Goal: Task Accomplishment & Management: Use online tool/utility

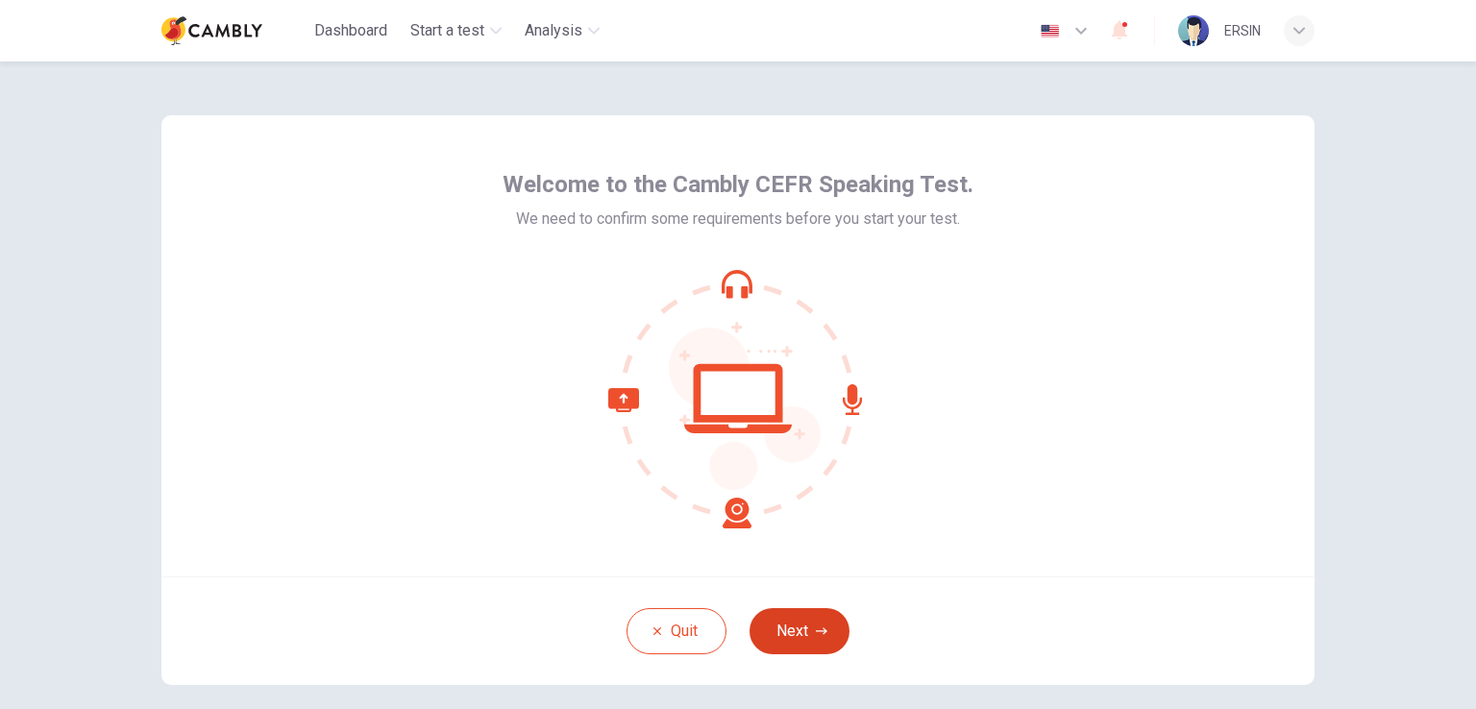
click at [816, 629] on icon "button" at bounding box center [822, 631] width 12 height 12
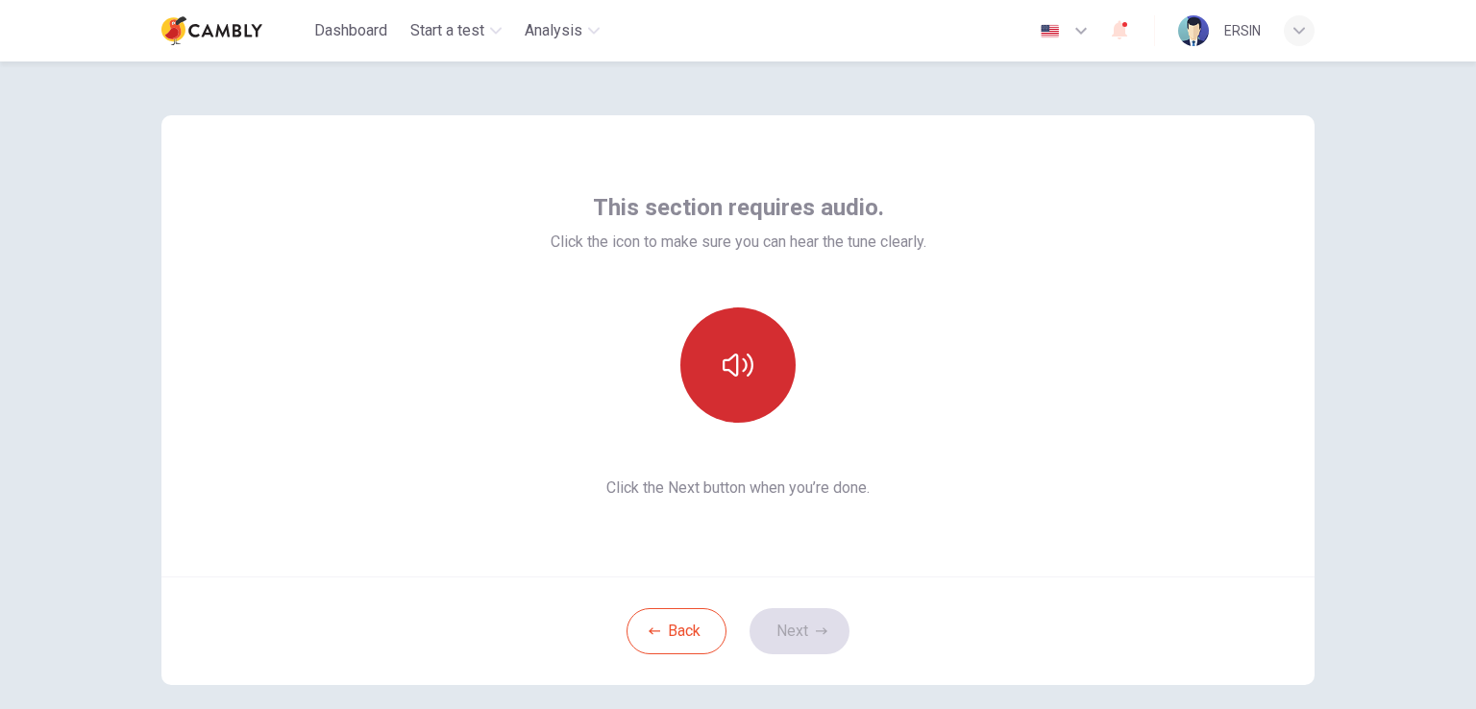
click at [733, 371] on icon "button" at bounding box center [738, 365] width 31 height 31
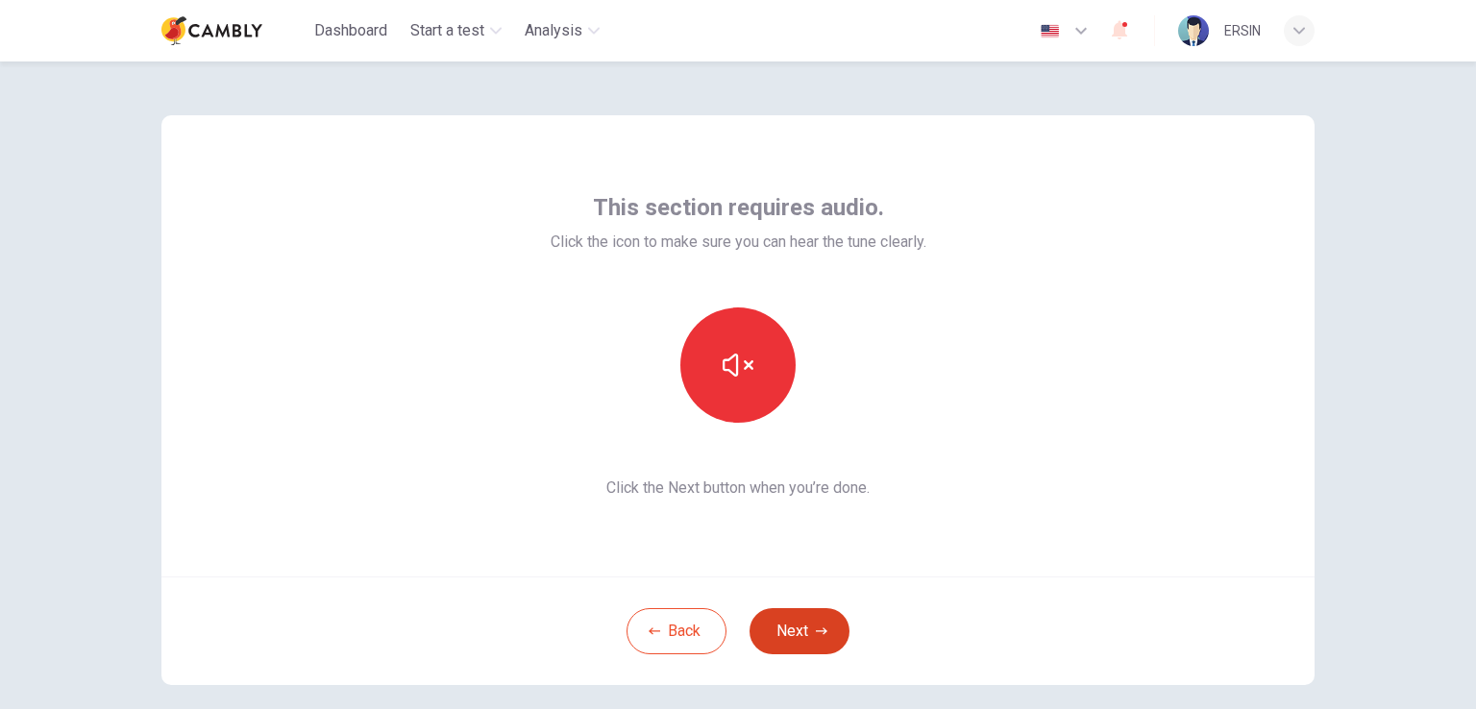
click at [796, 632] on button "Next" at bounding box center [799, 631] width 100 height 46
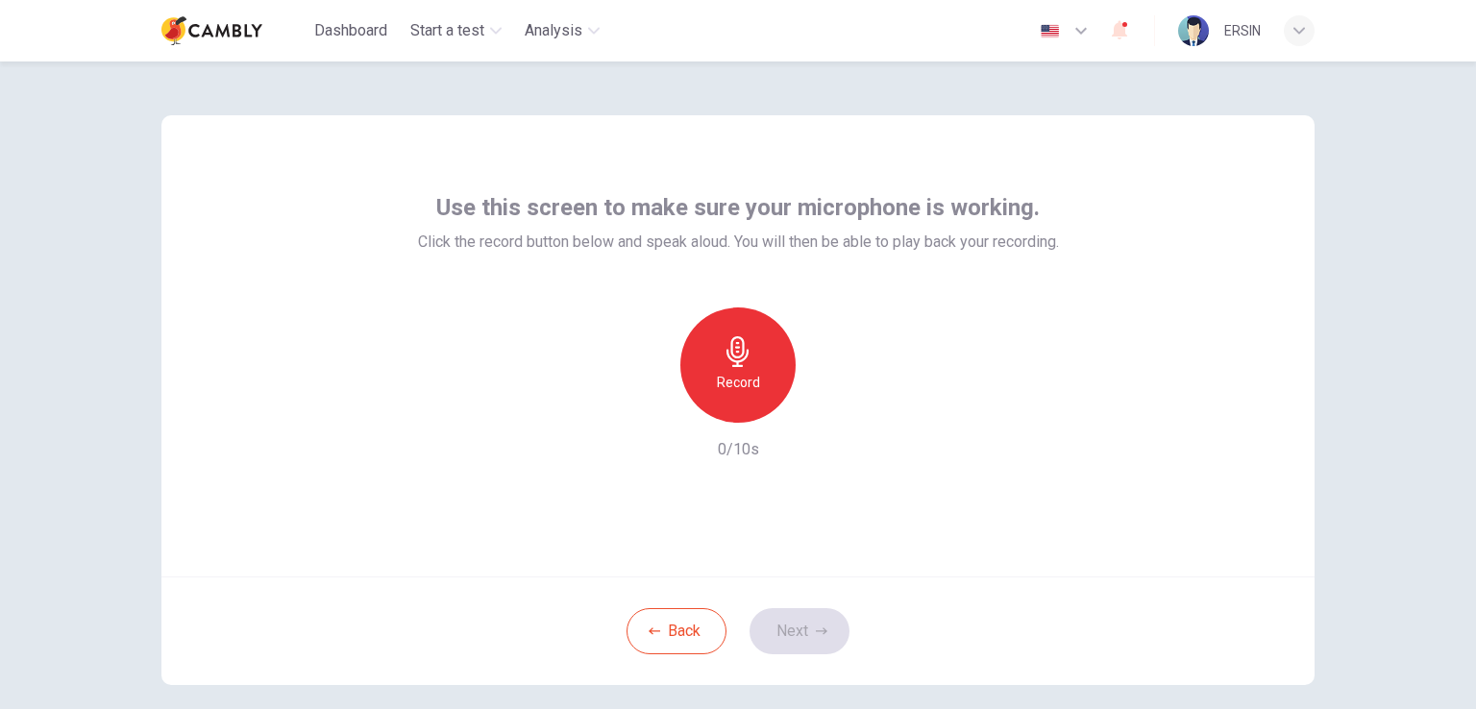
click at [750, 389] on h6 "Record" at bounding box center [738, 382] width 43 height 23
click at [741, 383] on h6 "Record" at bounding box center [738, 382] width 43 height 23
click at [823, 407] on icon "button" at bounding box center [827, 408] width 9 height 12
click at [644, 405] on icon "button" at bounding box center [650, 408] width 12 height 12
click at [828, 639] on button "Next" at bounding box center [799, 631] width 100 height 46
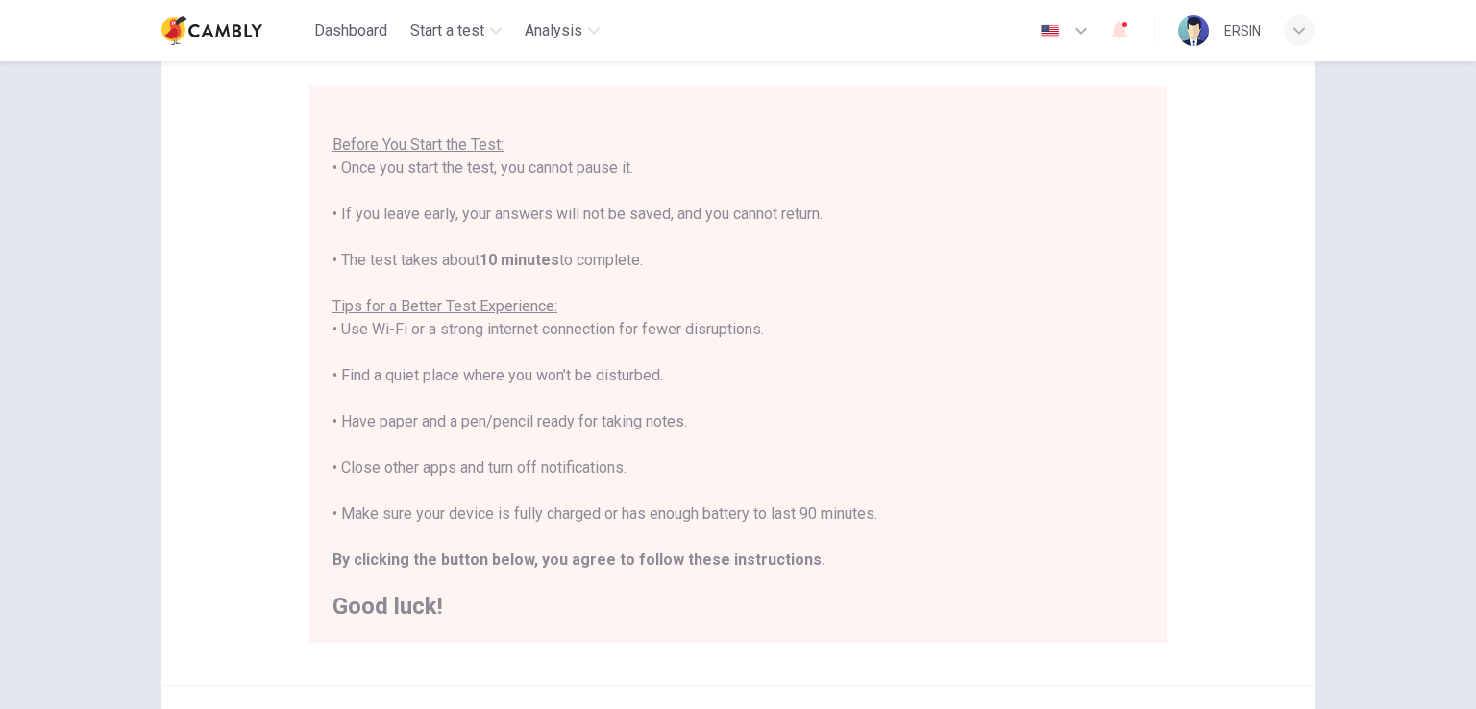
scroll to position [359, 0]
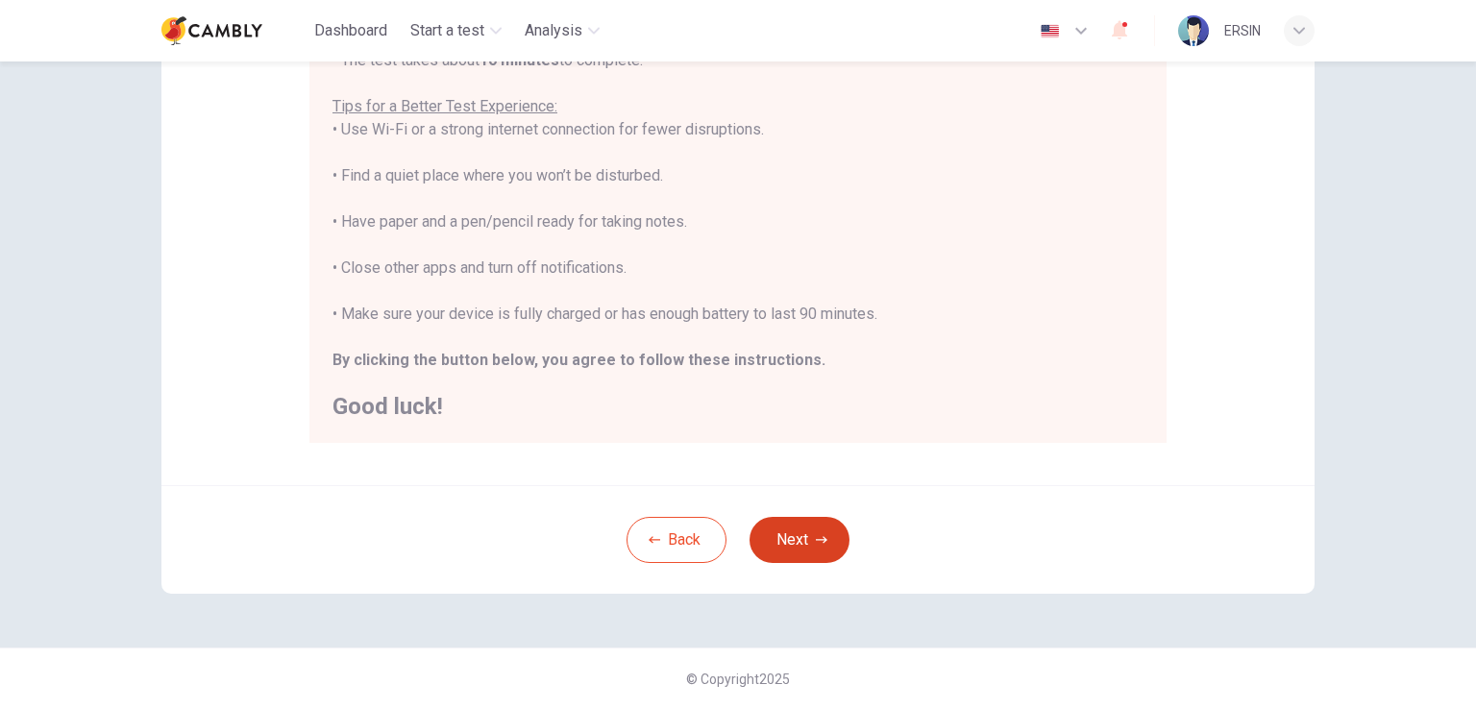
click at [798, 550] on button "Next" at bounding box center [799, 540] width 100 height 46
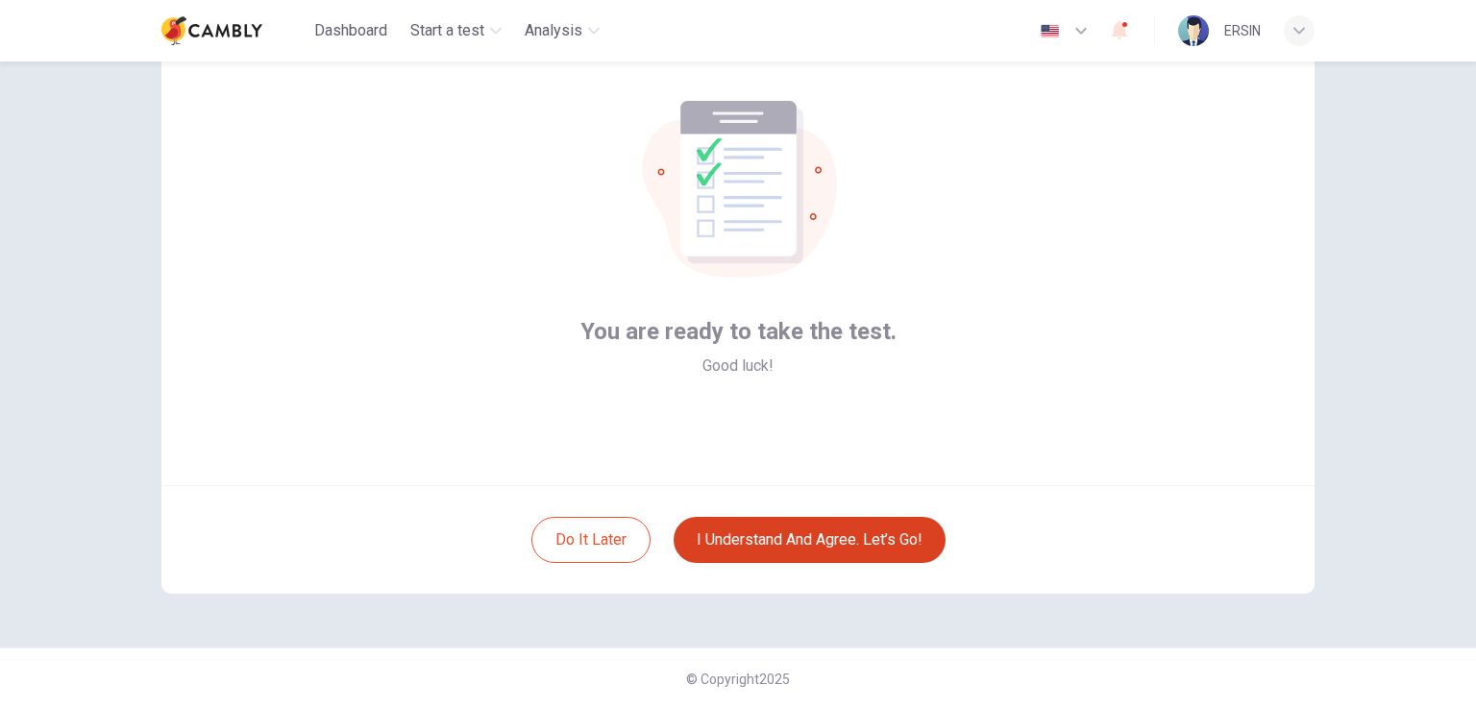
scroll to position [91, 0]
click at [872, 551] on button "I understand and agree. Let’s go!" at bounding box center [810, 540] width 272 height 46
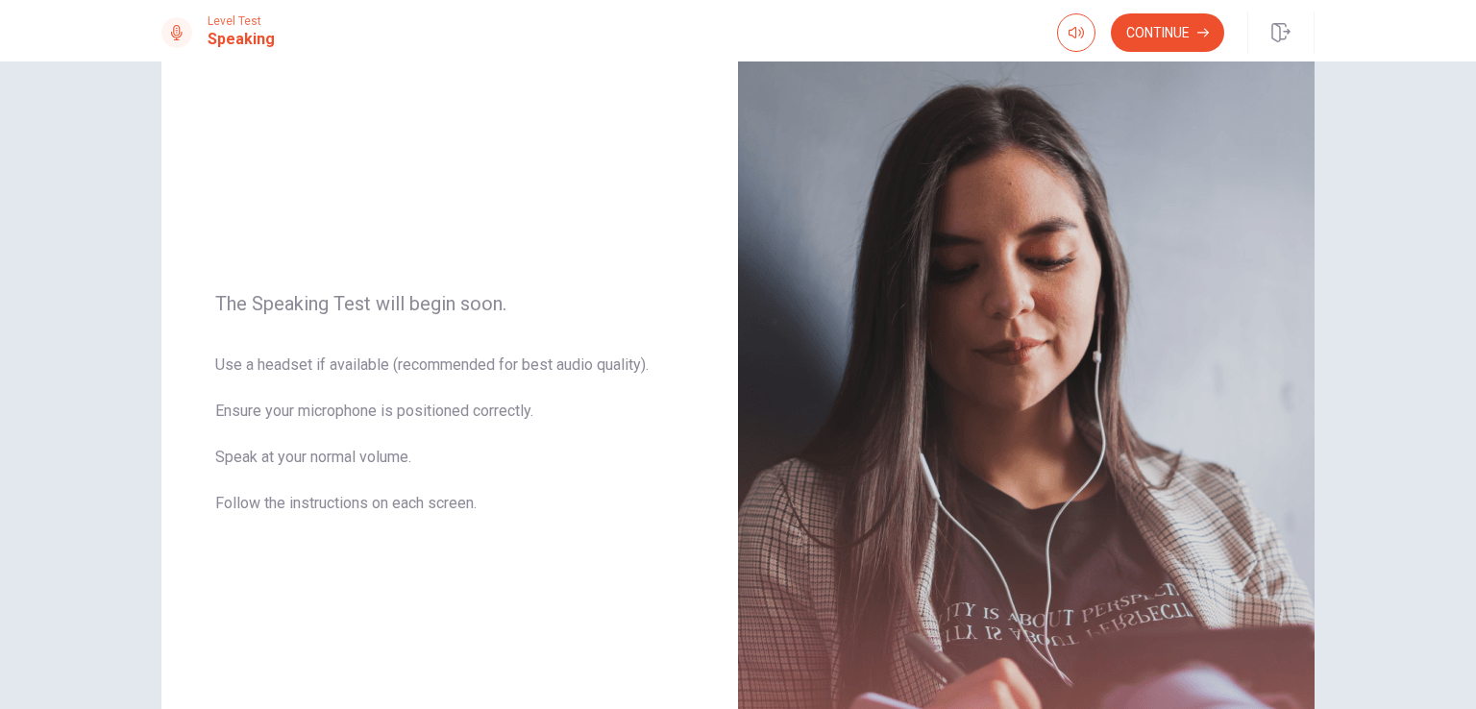
scroll to position [103, 0]
click at [1143, 34] on button "Continue" at bounding box center [1167, 32] width 113 height 38
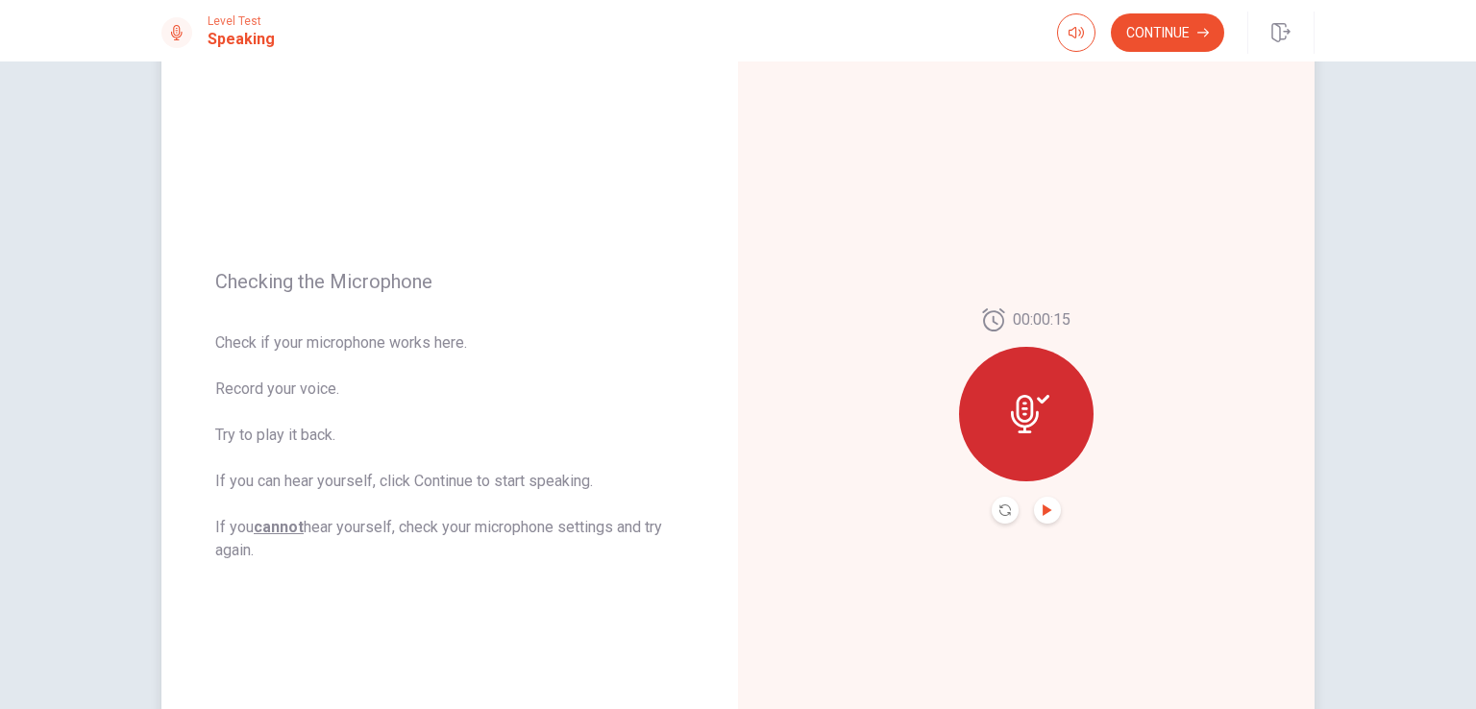
click at [1042, 509] on icon "Play Audio" at bounding box center [1046, 510] width 9 height 12
click at [1203, 32] on icon "button" at bounding box center [1203, 33] width 12 height 9
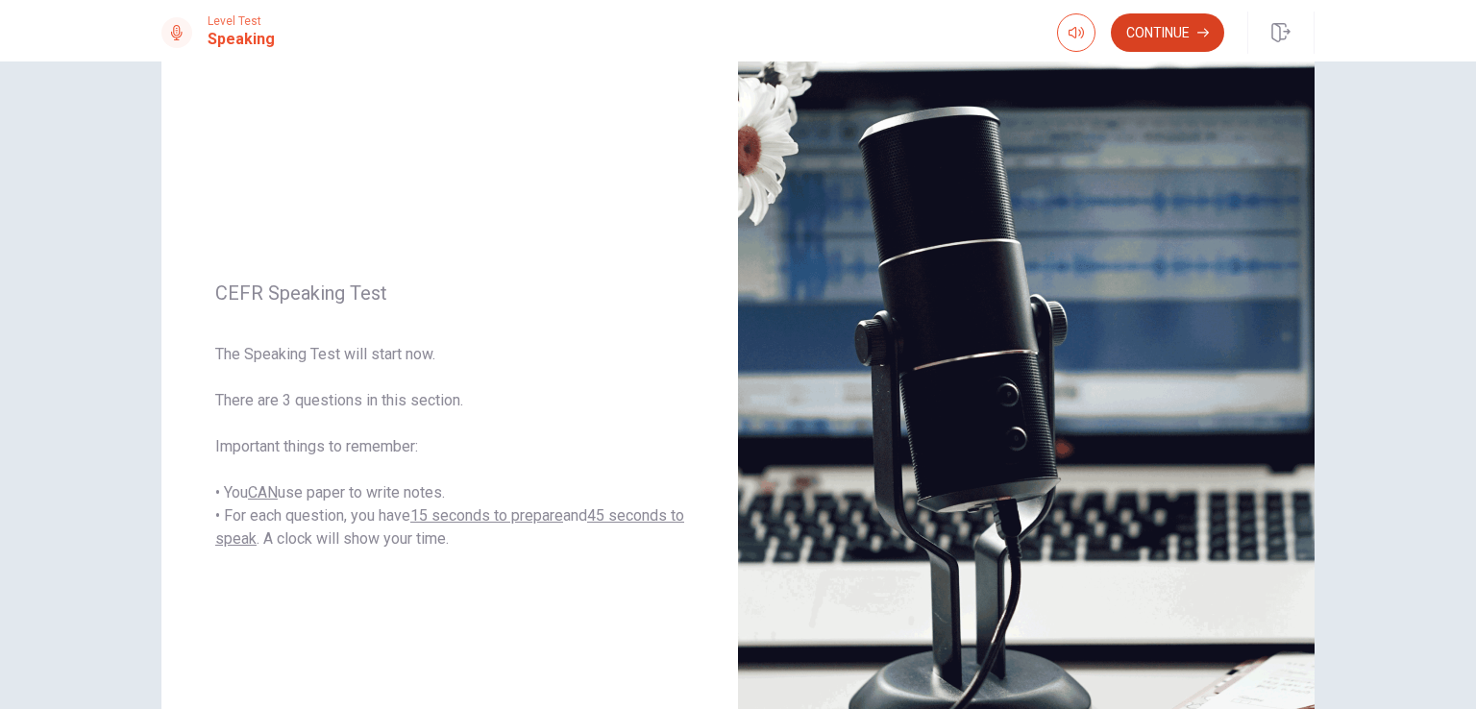
click at [1192, 37] on button "Continue" at bounding box center [1167, 32] width 113 height 38
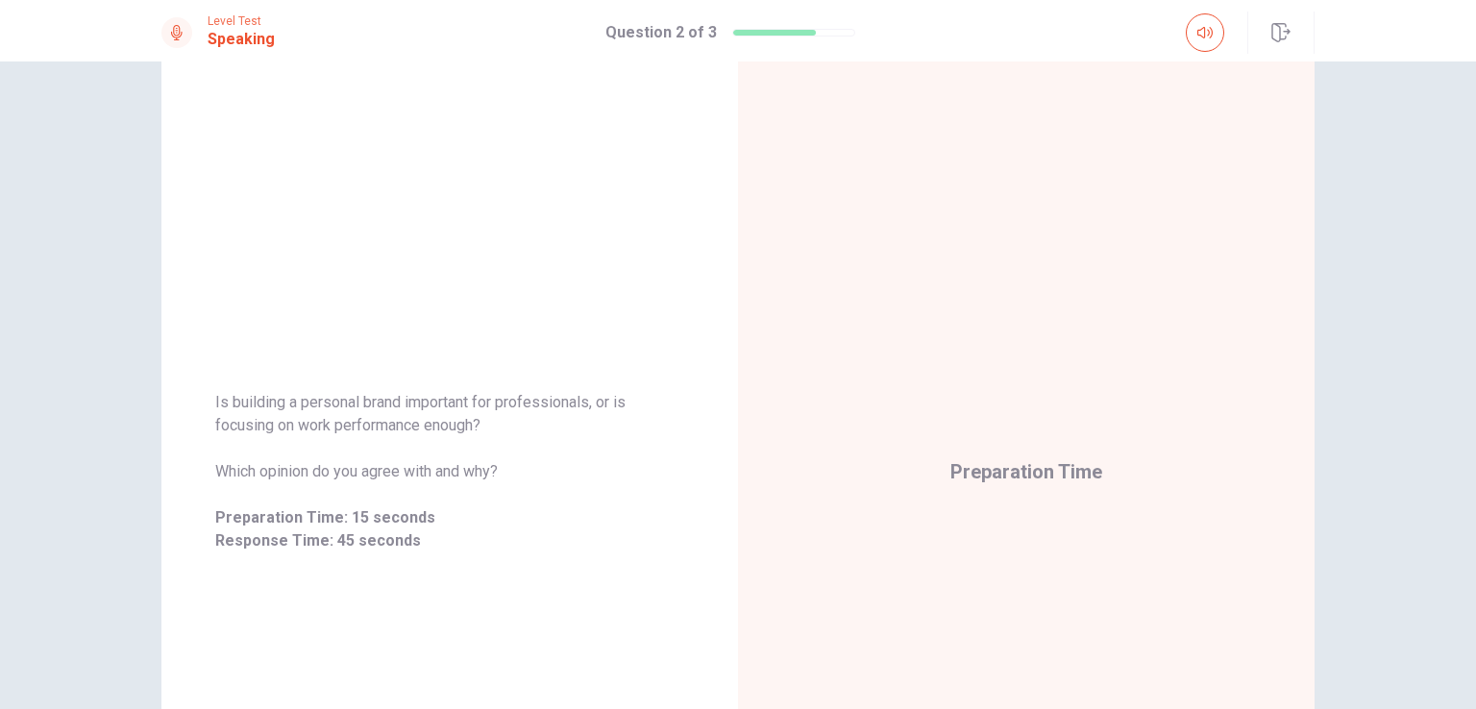
scroll to position [46, 0]
drag, startPoint x: 210, startPoint y: 384, endPoint x: 410, endPoint y: 478, distance: 220.5
click at [410, 479] on div "Is building a personal brand important for professionals, or is focusing on wor…" at bounding box center [449, 473] width 576 height 208
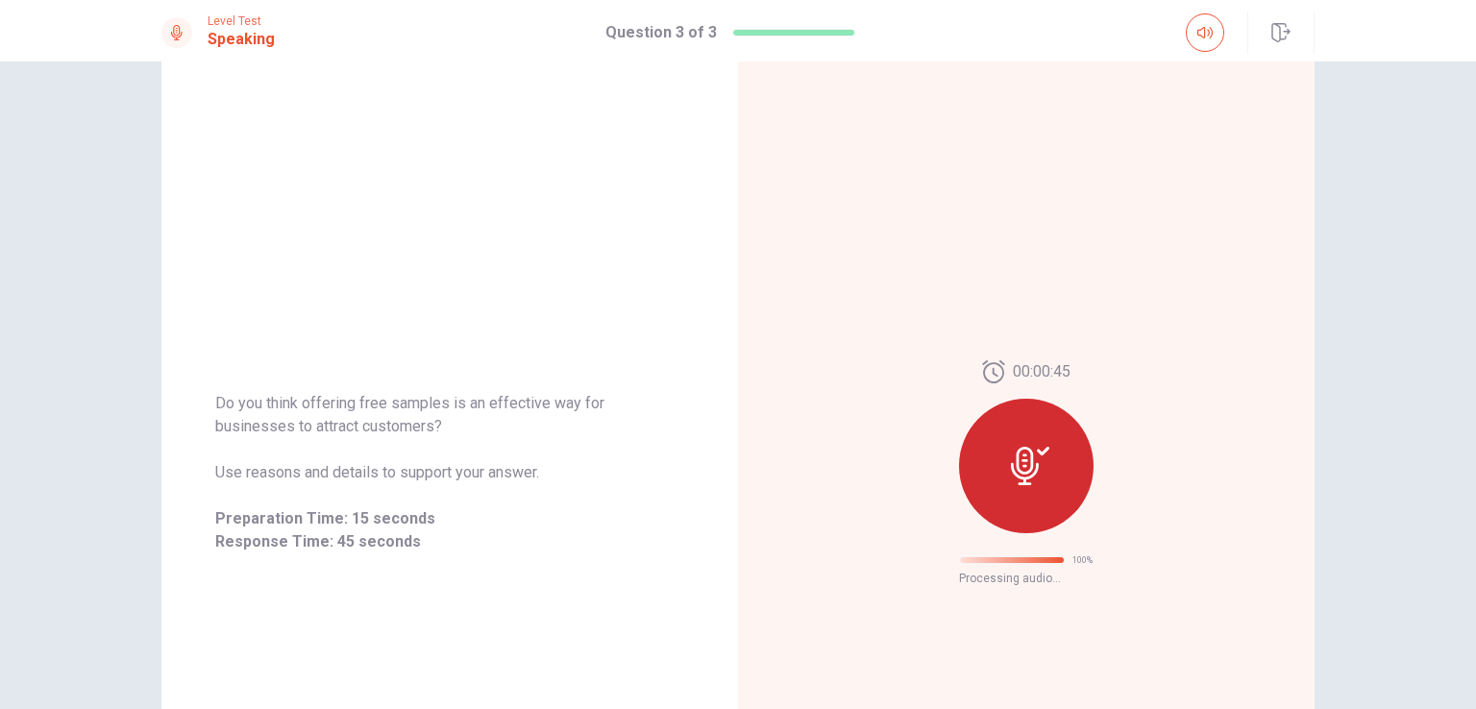
scroll to position [0, 0]
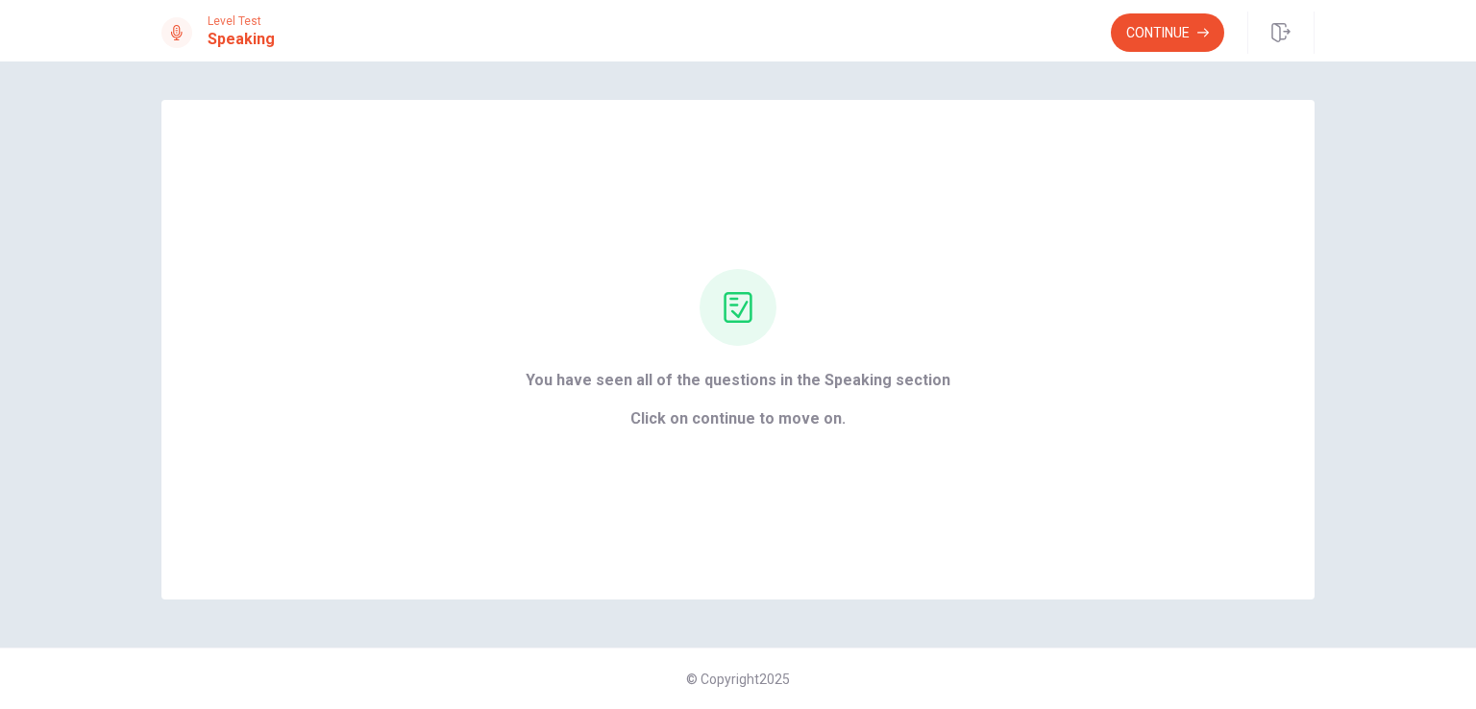
click at [705, 397] on div "You have seen all of the questions in the Speaking section Click on continue to…" at bounding box center [738, 399] width 425 height 61
click at [1199, 37] on icon "button" at bounding box center [1203, 33] width 12 height 12
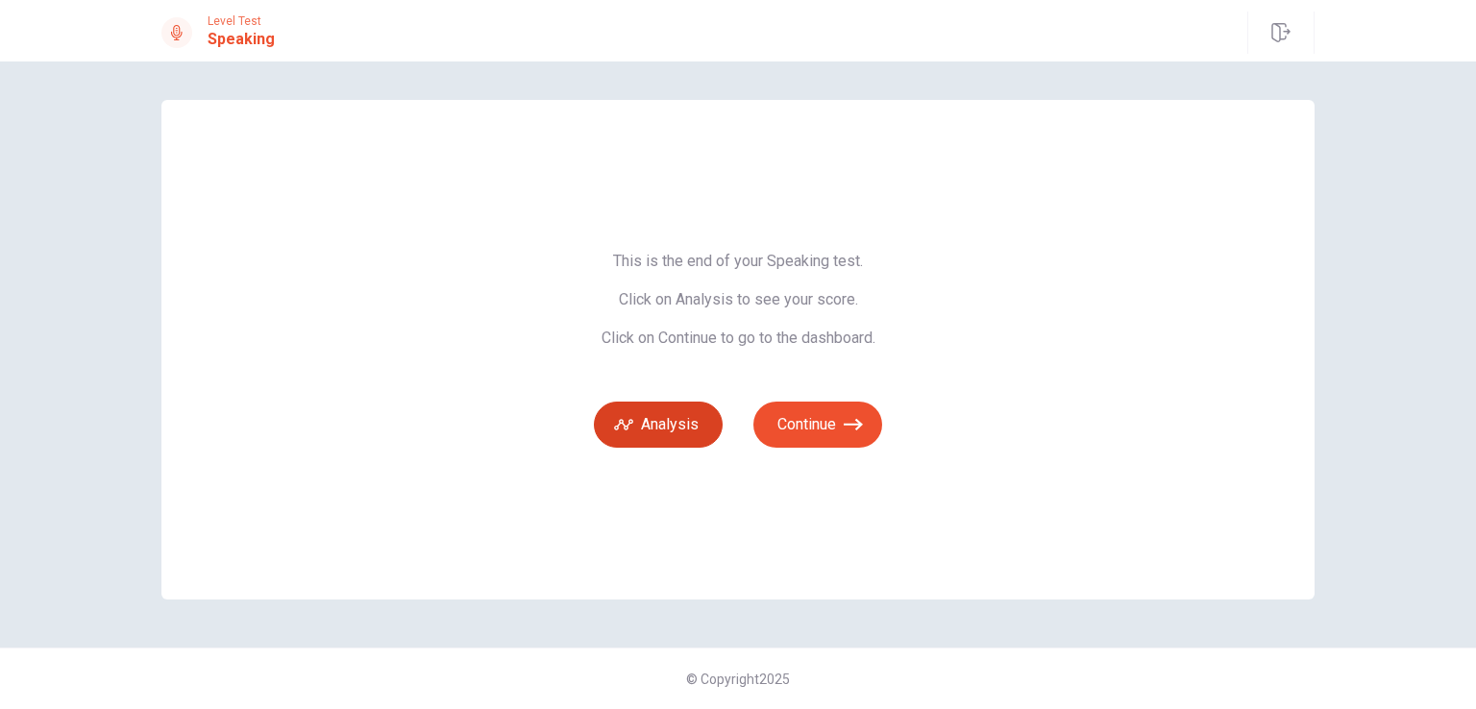
click at [676, 444] on button "Analysis" at bounding box center [658, 425] width 129 height 46
